Goal: Information Seeking & Learning: Learn about a topic

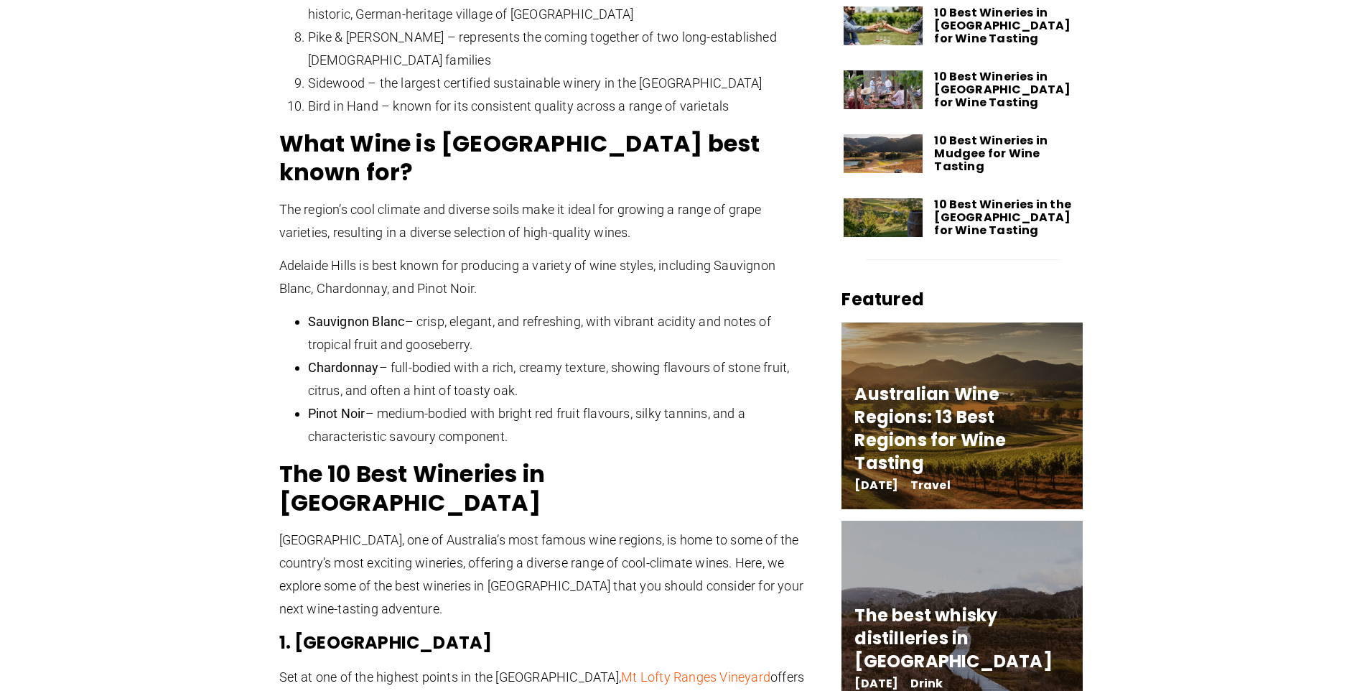
scroll to position [1348, 0]
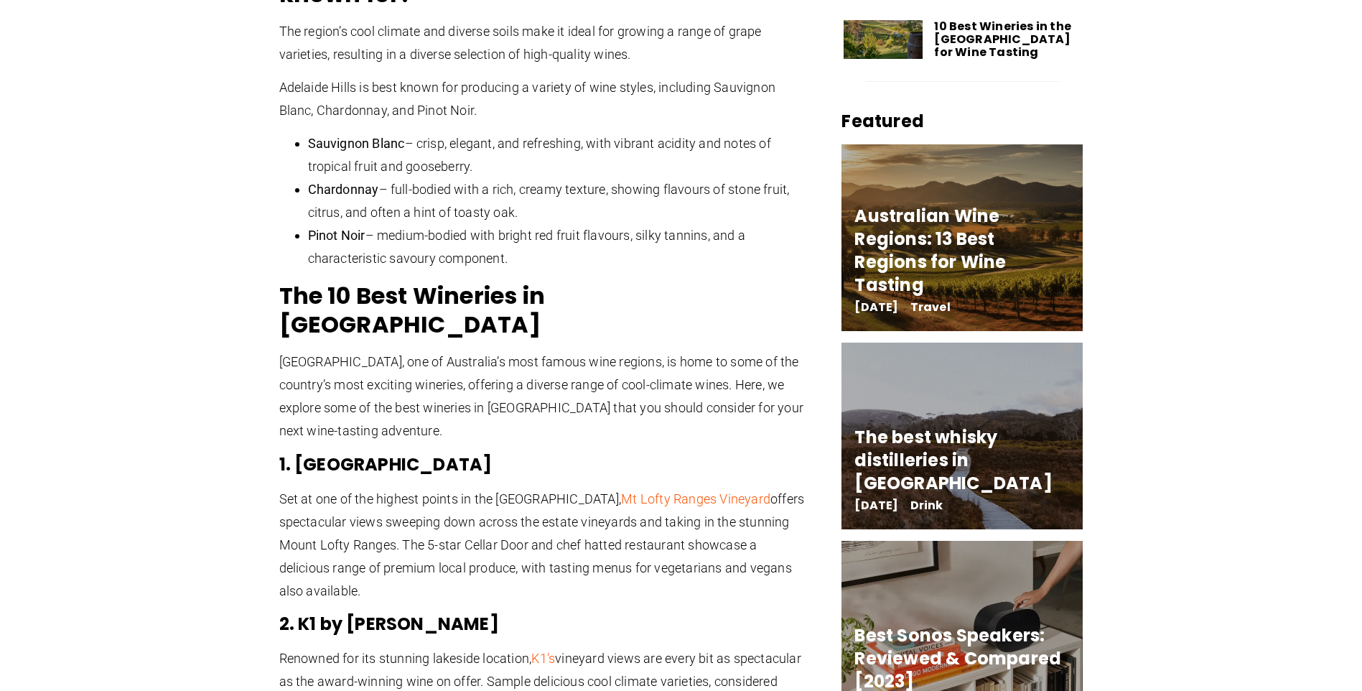
click at [971, 204] on link "Australian Wine Regions: 13 Best Regions for Wine Tasting" at bounding box center [929, 250] width 151 height 93
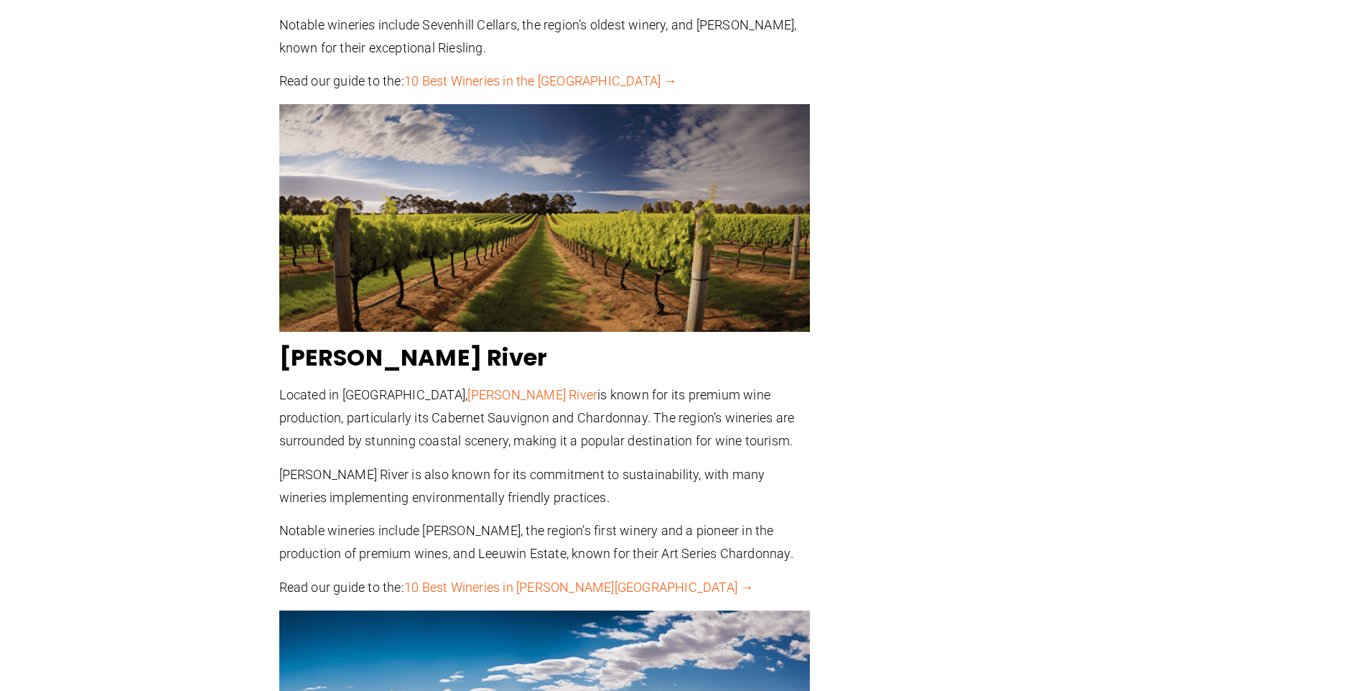
scroll to position [6175, 0]
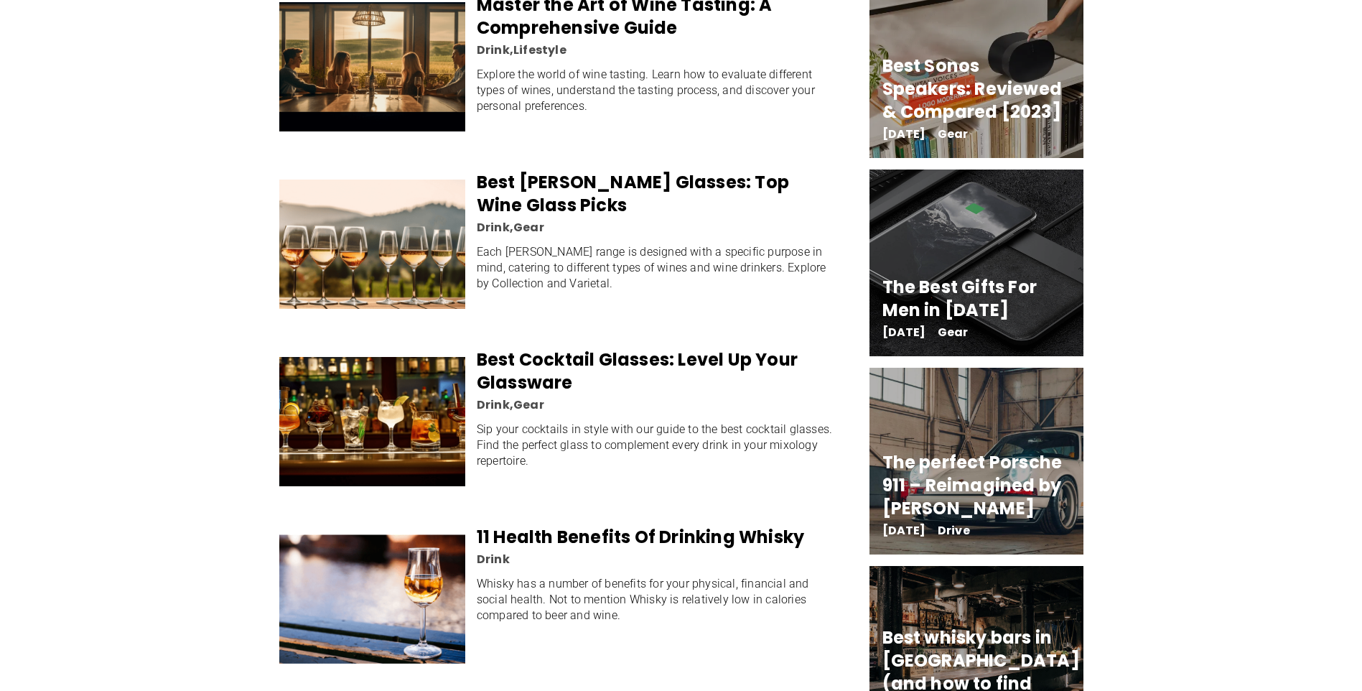
scroll to position [2513, 0]
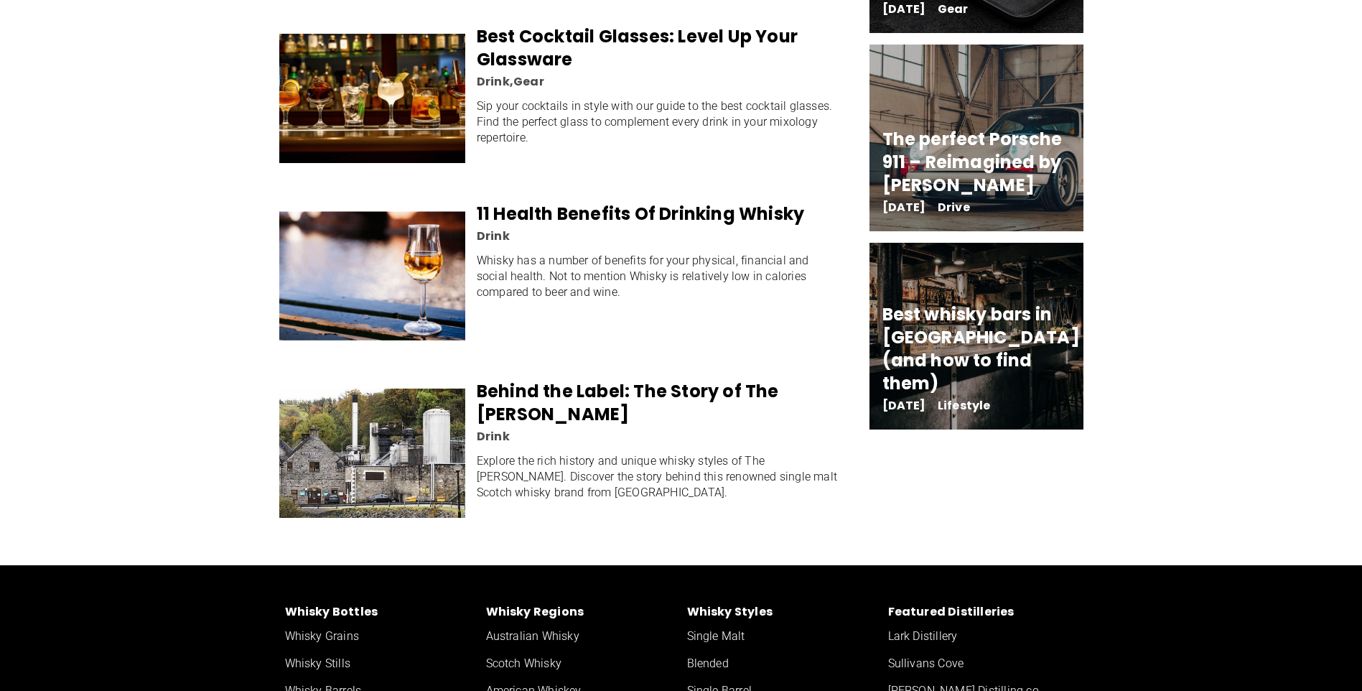
click at [406, 453] on img at bounding box center [372, 452] width 186 height 129
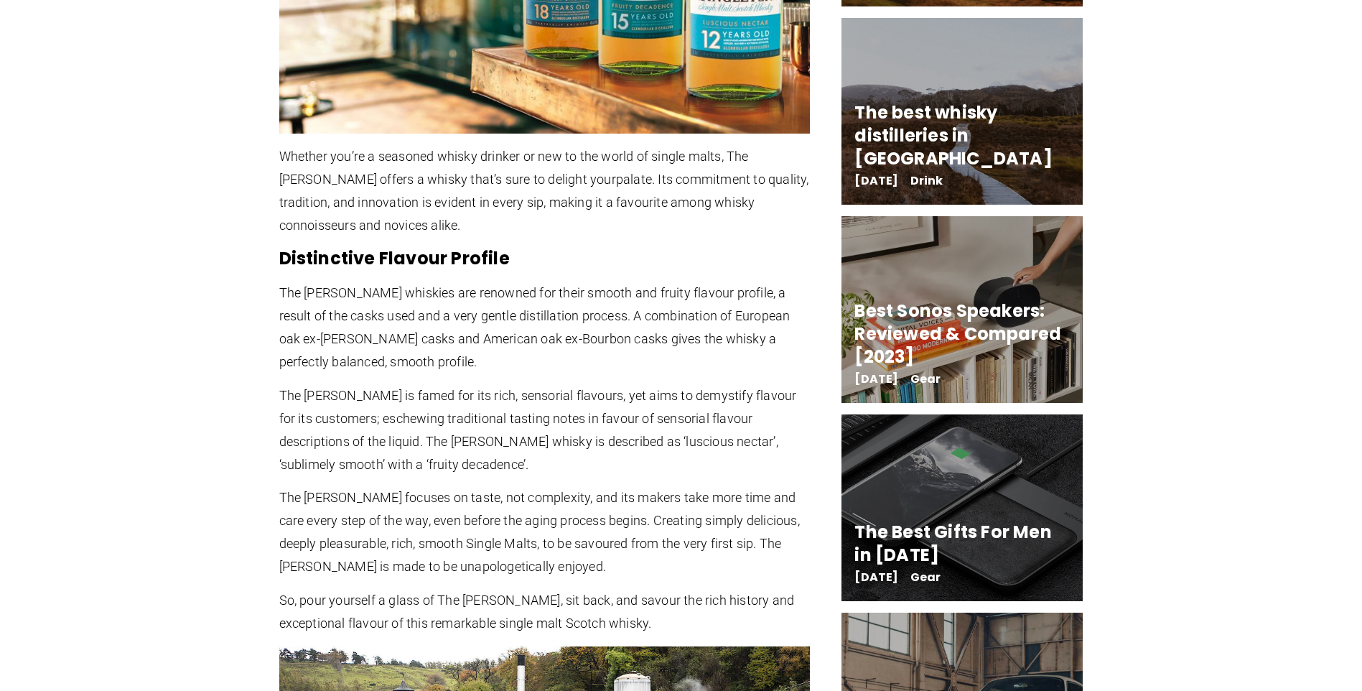
scroll to position [1867, 0]
